Goal: Task Accomplishment & Management: Manage account settings

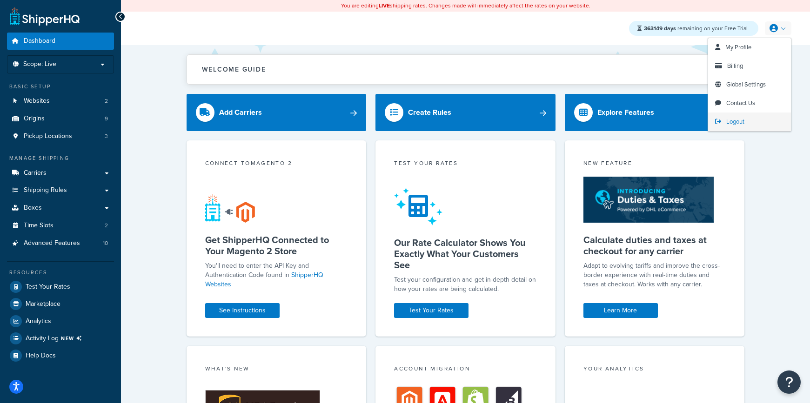
click at [745, 119] on link "Logout" at bounding box center [749, 122] width 83 height 19
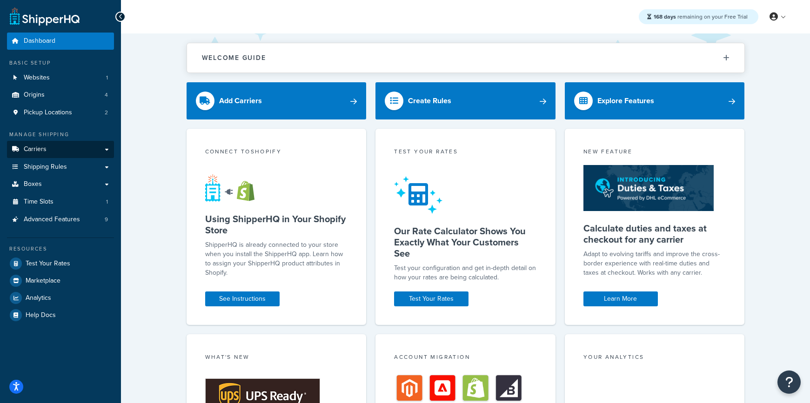
click at [59, 154] on link "Carriers" at bounding box center [60, 149] width 107 height 17
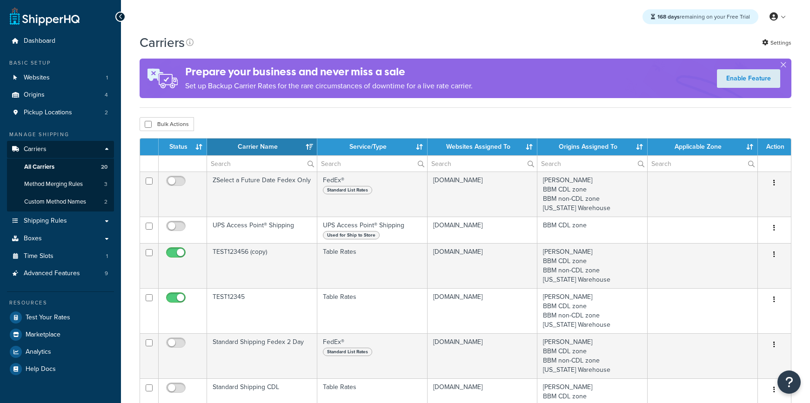
select select "15"
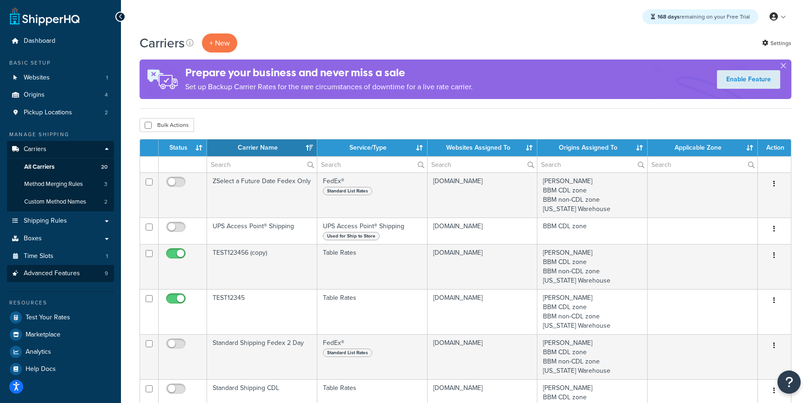
click at [60, 275] on link "Advanced Features 9" at bounding box center [60, 273] width 107 height 17
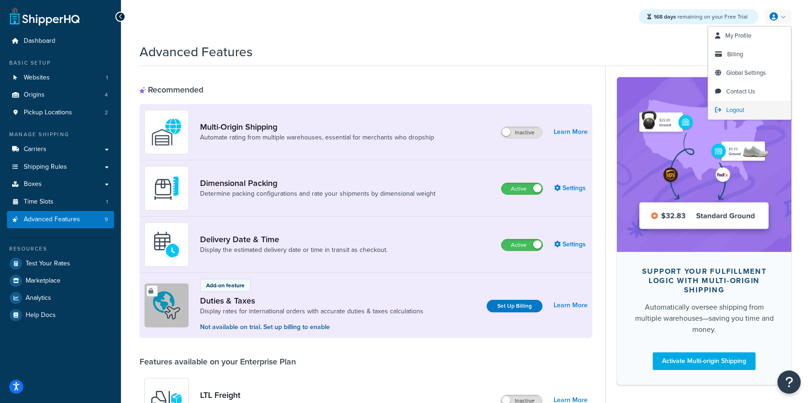
click at [743, 111] on span "Logout" at bounding box center [735, 110] width 18 height 9
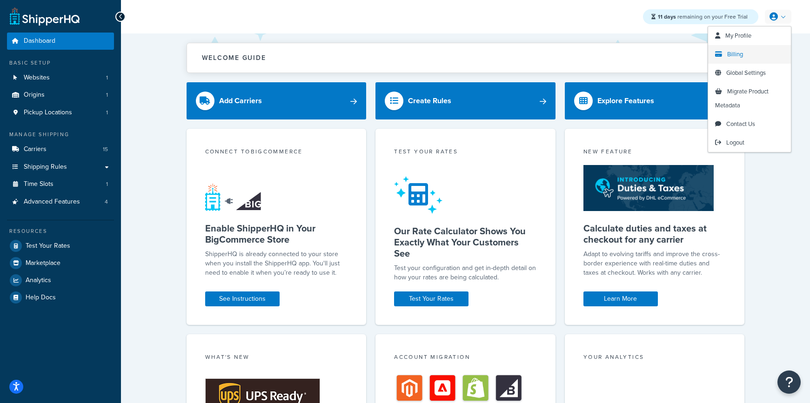
click at [753, 58] on link "Billing" at bounding box center [749, 54] width 83 height 19
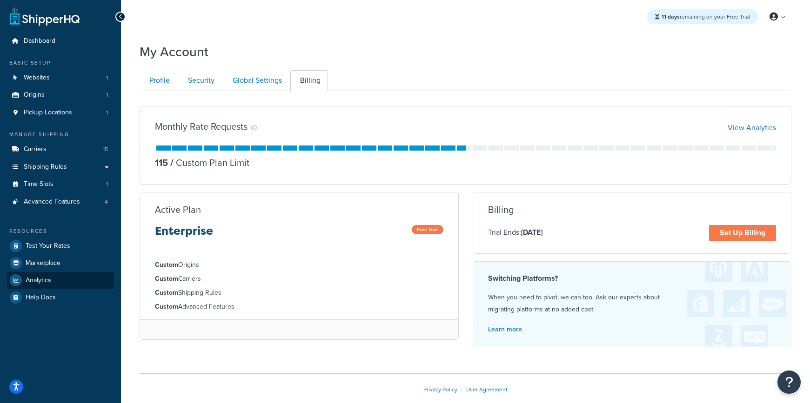
click at [46, 280] on span "Analytics" at bounding box center [39, 281] width 26 height 8
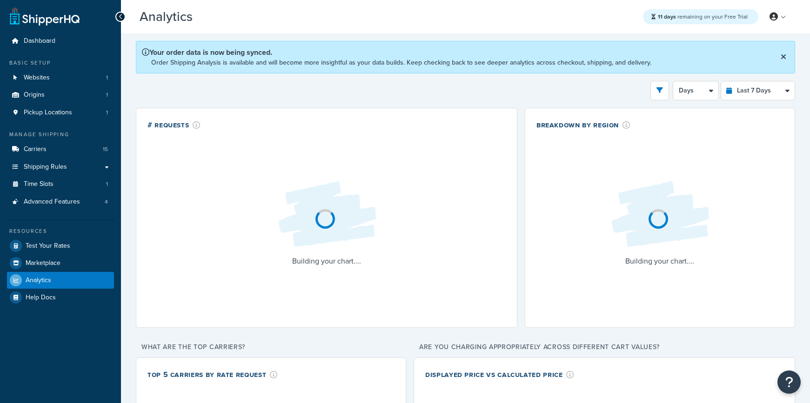
select select "last_7_days"
click at [784, 17] on link at bounding box center [778, 17] width 27 height 14
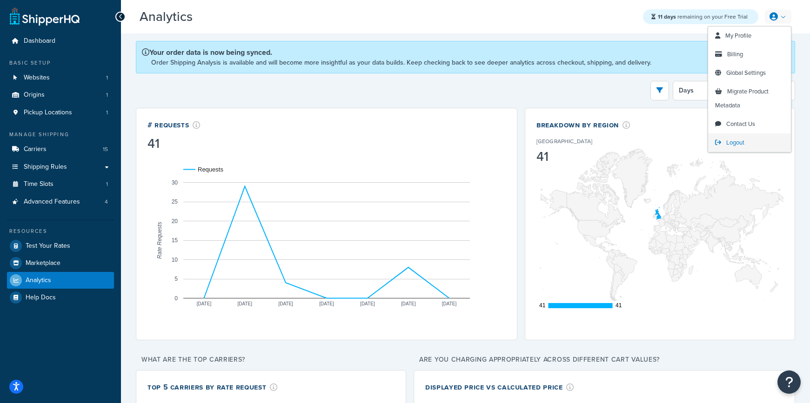
click at [736, 144] on span "Logout" at bounding box center [735, 142] width 18 height 9
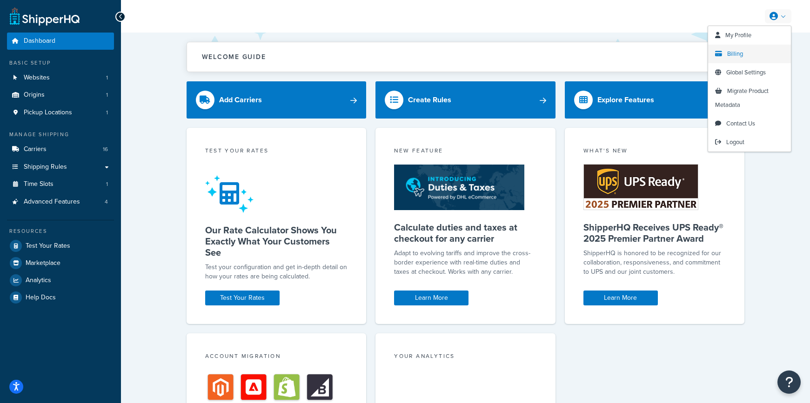
click at [755, 54] on link "Billing" at bounding box center [749, 54] width 83 height 19
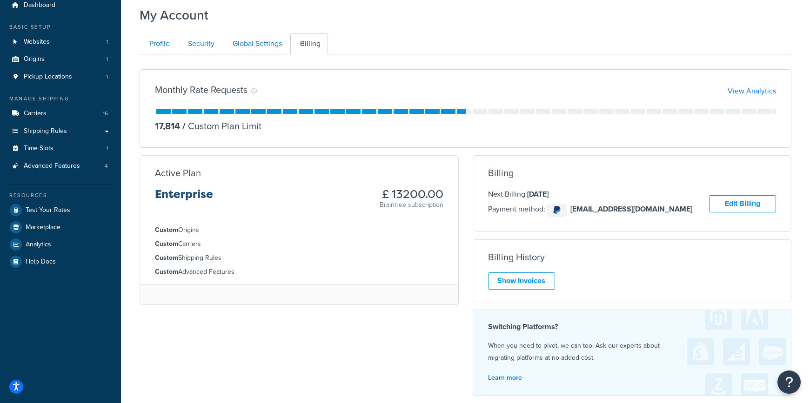
scroll to position [81, 0]
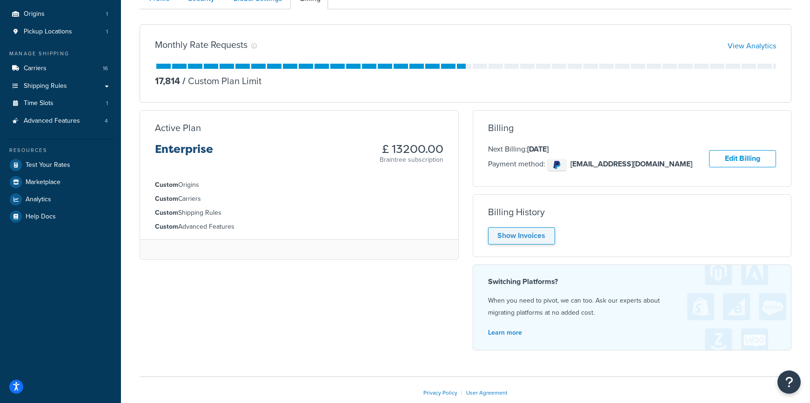
click at [538, 237] on link "Show Invoices" at bounding box center [521, 236] width 67 height 17
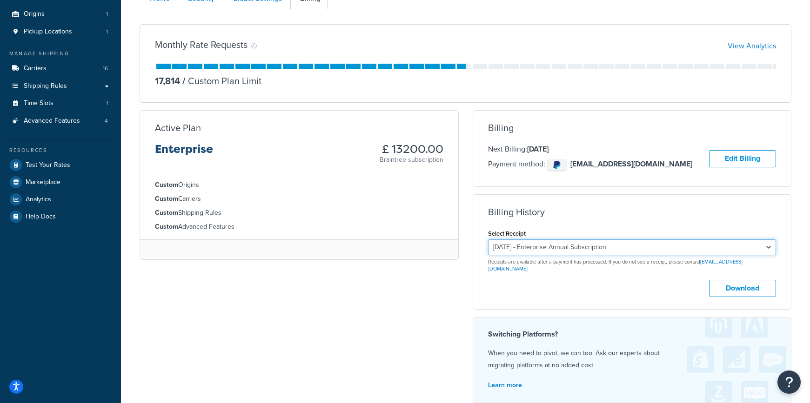
click at [666, 249] on select "June 30, 2025 - Enterprise Annual Subscription February 8, 2024 - Enterprise An…" at bounding box center [632, 248] width 289 height 16
click at [644, 245] on select "June 30, 2025 - Enterprise Annual Subscription February 8, 2024 - Enterprise An…" at bounding box center [632, 248] width 289 height 16
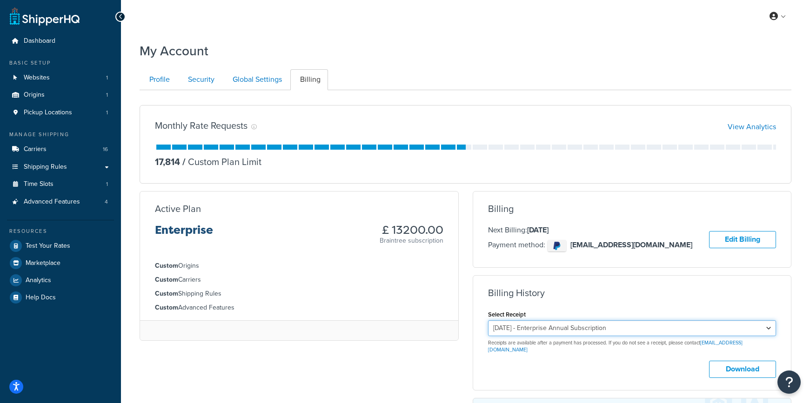
scroll to position [0, 0]
click at [53, 76] on link "Websites 1" at bounding box center [60, 77] width 107 height 17
